Goal: Task Accomplishment & Management: Use online tool/utility

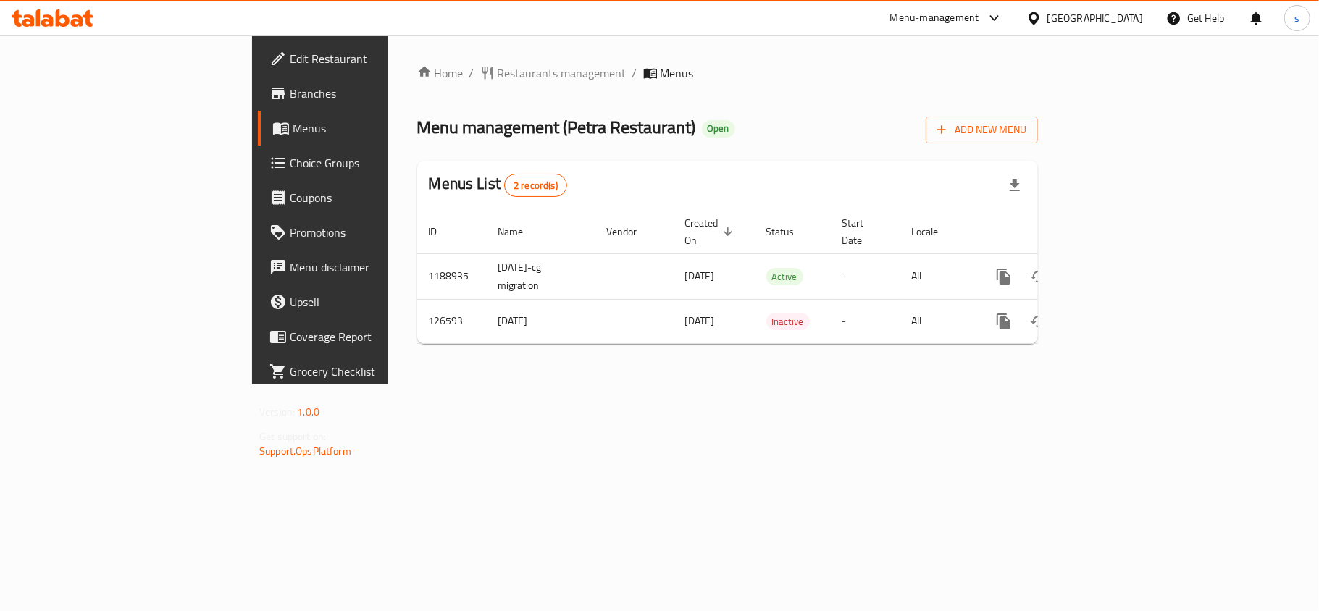
click at [290, 165] on span "Choice Groups" at bounding box center [375, 162] width 171 height 17
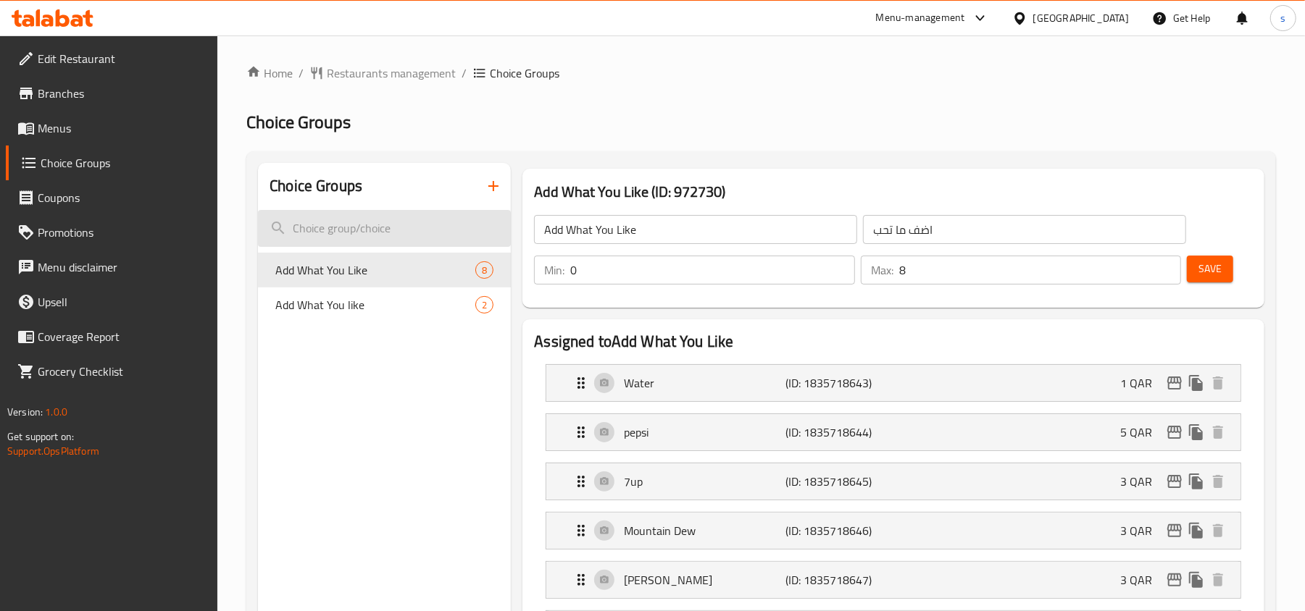
click at [354, 242] on input "search" at bounding box center [384, 228] width 253 height 37
paste input "Add what you like"
type input "Add what you like"
click at [339, 270] on span "Add What You Like" at bounding box center [353, 270] width 156 height 17
click at [343, 312] on span "Add What You like" at bounding box center [353, 304] width 156 height 17
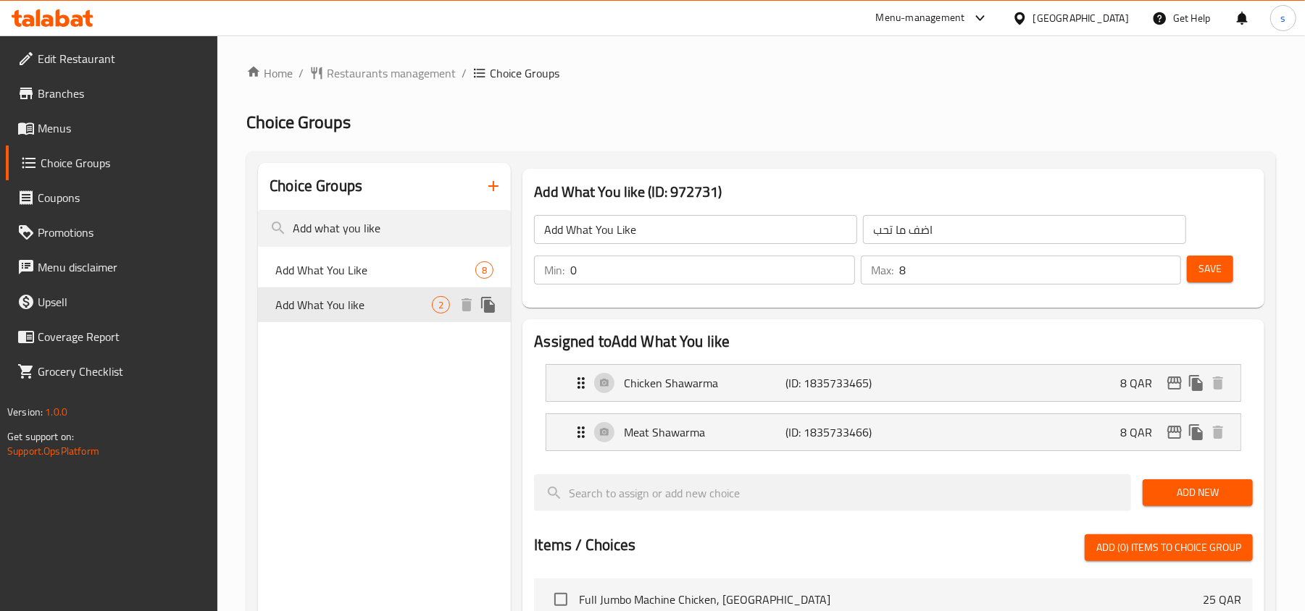
type input "Add What You like"
type input "2"
